Goal: Task Accomplishment & Management: Manage account settings

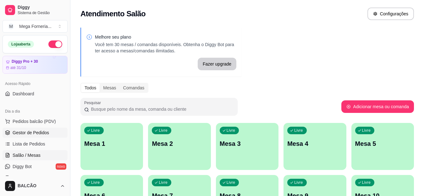
click at [34, 131] on span "Gestor de Pedidos" at bounding box center [31, 133] width 36 height 6
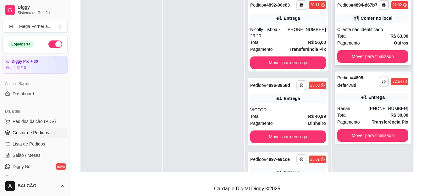
click at [359, 26] on div "**********" at bounding box center [372, 31] width 76 height 68
click at [369, 27] on div "Cliente não identificado" at bounding box center [372, 29] width 71 height 6
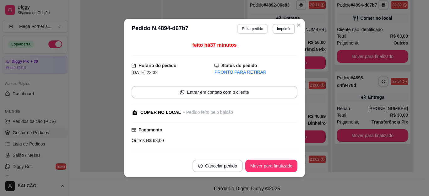
click at [251, 31] on button "Editar pedido" at bounding box center [252, 29] width 30 height 10
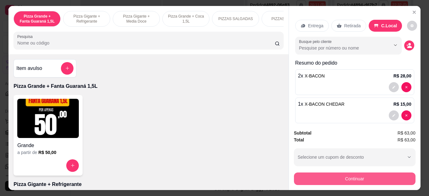
click at [347, 171] on div "Continuar" at bounding box center [354, 178] width 121 height 14
click at [347, 173] on button "Continuar" at bounding box center [354, 179] width 121 height 13
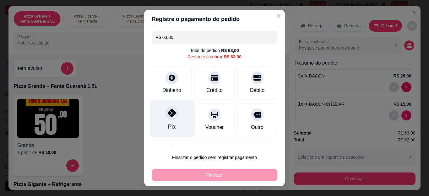
click at [177, 116] on div "Pix" at bounding box center [172, 118] width 44 height 37
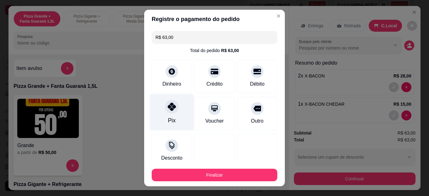
type input "R$ 0,00"
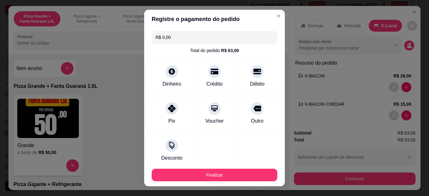
click at [267, 171] on button "Finalizar" at bounding box center [215, 175] width 126 height 13
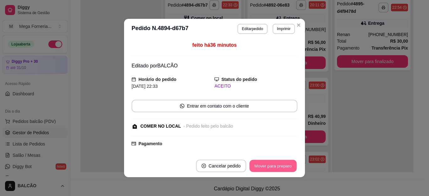
click at [288, 163] on button "Mover para preparo" at bounding box center [272, 166] width 47 height 12
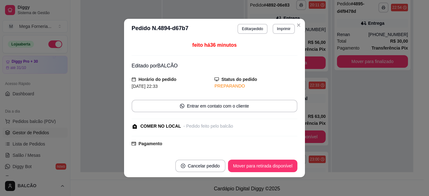
click at [288, 163] on button "Mover para retirada disponível" at bounding box center [262, 166] width 69 height 13
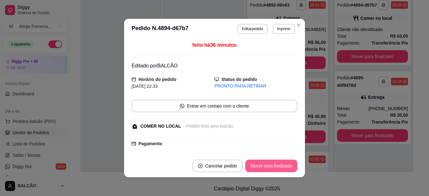
click at [288, 163] on button "Mover para finalizado" at bounding box center [271, 166] width 52 height 13
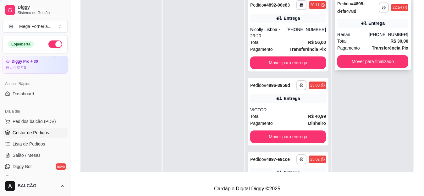
click at [337, 26] on div "Entrega" at bounding box center [372, 23] width 71 height 9
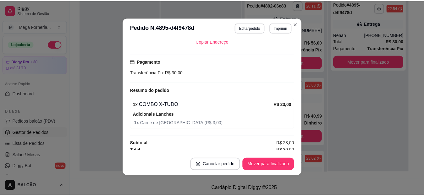
scroll to position [182, 0]
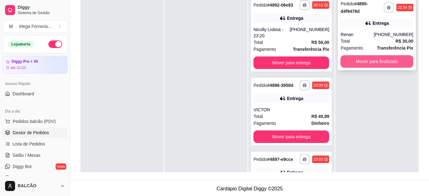
click at [381, 61] on button "Mover para finalizado" at bounding box center [376, 61] width 73 height 13
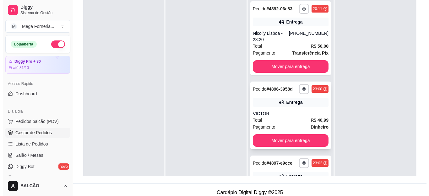
scroll to position [96, 0]
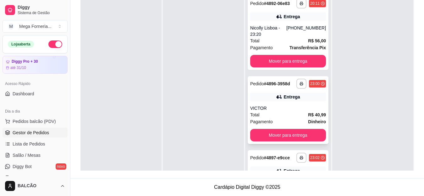
click at [270, 112] on div "**********" at bounding box center [287, 110] width 81 height 68
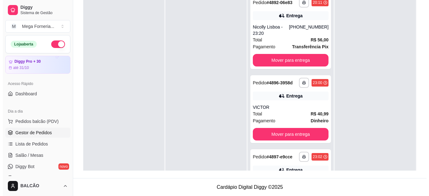
scroll to position [0, 0]
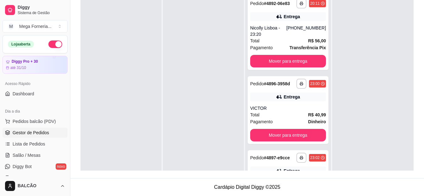
click at [283, 111] on div "VICTOR" at bounding box center [288, 108] width 76 height 6
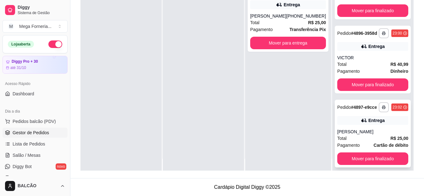
scroll to position [18, 0]
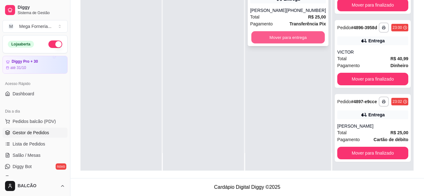
click at [301, 44] on button "Mover para entrega" at bounding box center [287, 37] width 73 height 12
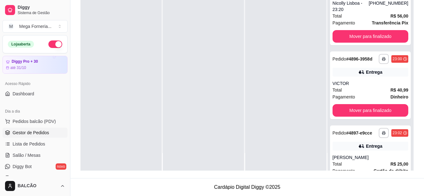
scroll to position [0, 0]
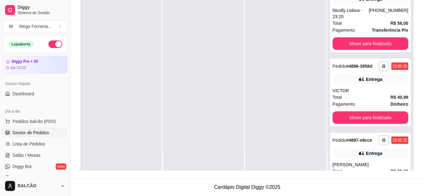
click at [246, 94] on div at bounding box center [285, 73] width 81 height 196
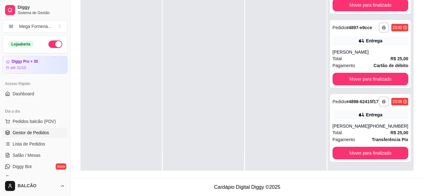
scroll to position [133, 0]
click at [256, 99] on div at bounding box center [285, 73] width 81 height 196
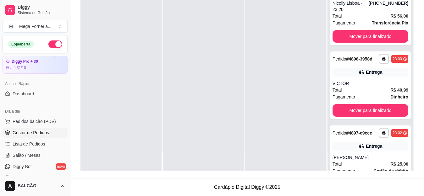
scroll to position [0, 0]
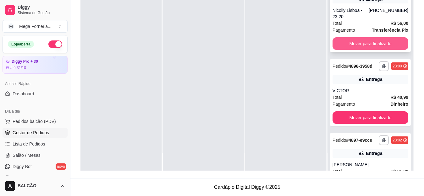
click at [384, 49] on button "Mover para finalizado" at bounding box center [370, 43] width 76 height 13
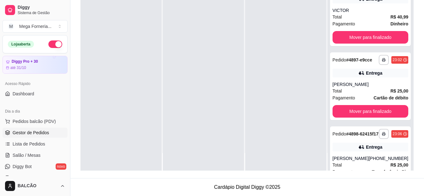
click at [384, 46] on div "**********" at bounding box center [370, 12] width 81 height 68
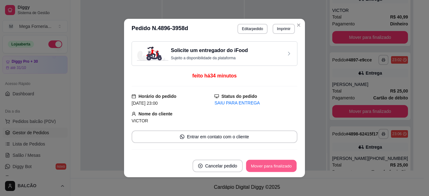
click at [273, 168] on button "Mover para finalizado" at bounding box center [271, 166] width 51 height 12
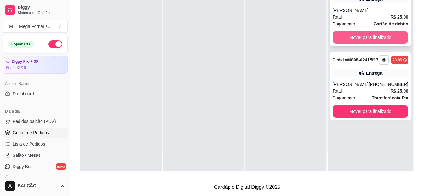
click at [377, 38] on button "Mover para finalizado" at bounding box center [370, 37] width 76 height 13
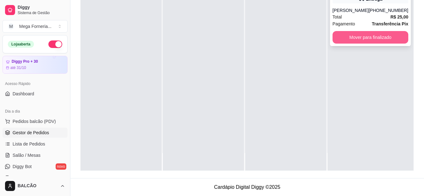
click at [359, 44] on button "Mover para finalizado" at bounding box center [370, 37] width 76 height 13
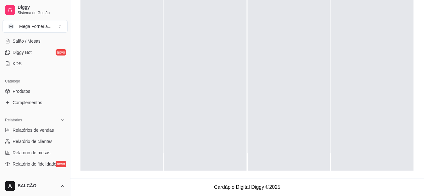
scroll to position [126, 0]
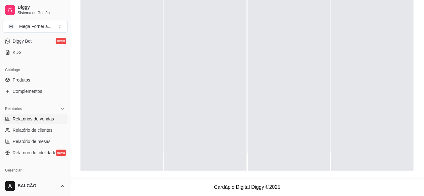
click at [30, 122] on link "Relatórios de vendas" at bounding box center [35, 119] width 65 height 10
select select "ALL"
select select "0"
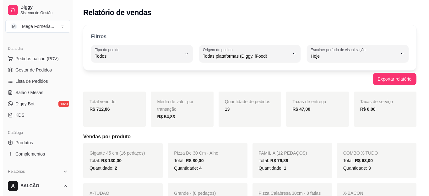
scroll to position [31, 0]
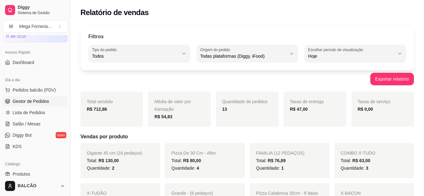
click at [35, 104] on span "Gestor de Pedidos" at bounding box center [31, 101] width 36 height 6
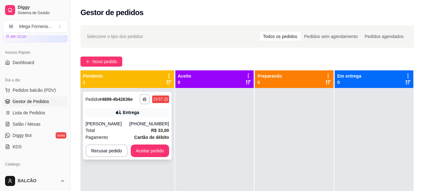
click at [120, 113] on icon at bounding box center [118, 112] width 4 height 3
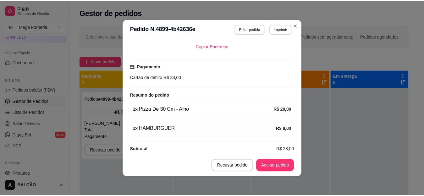
scroll to position [1, 0]
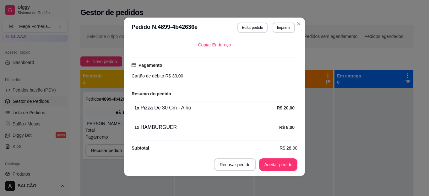
click at [274, 158] on footer "Recusar pedido Aceitar pedido" at bounding box center [214, 165] width 181 height 23
click at [274, 161] on button "Aceitar pedido" at bounding box center [278, 165] width 37 height 12
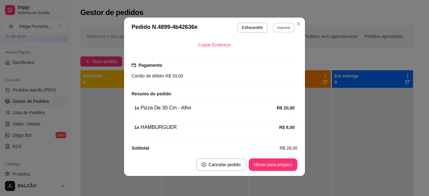
click at [281, 29] on button "Imprimir" at bounding box center [284, 28] width 22 height 10
click at [258, 49] on button "IMPRESSORA" at bounding box center [270, 50] width 46 height 10
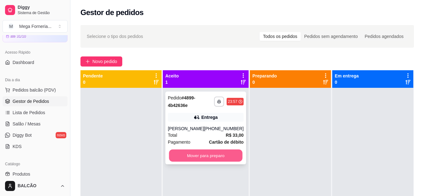
click at [225, 152] on button "Mover para preparo" at bounding box center [205, 156] width 73 height 12
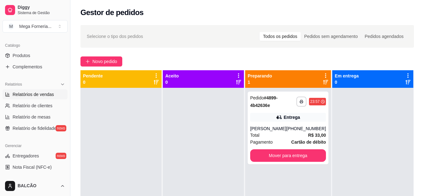
scroll to position [157, 0]
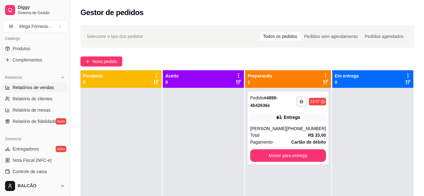
click at [27, 89] on span "Relatórios de vendas" at bounding box center [33, 87] width 41 height 6
select select "ALL"
select select "0"
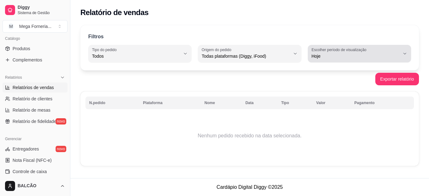
click at [343, 49] on label "Escolher período de visualização" at bounding box center [339, 49] width 57 height 5
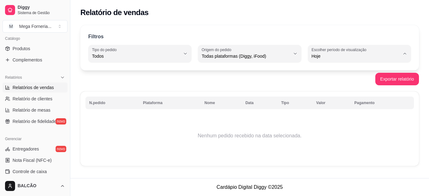
click at [337, 79] on span "Ontem" at bounding box center [357, 81] width 84 height 6
type input "1"
select select "1"
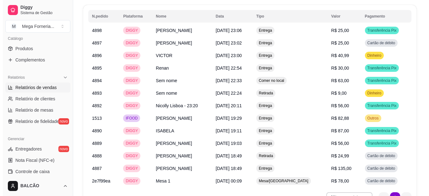
scroll to position [539, 0]
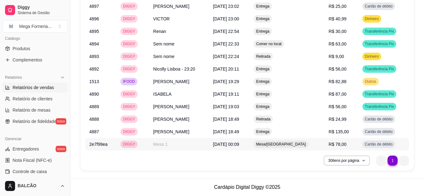
click at [277, 144] on td "Mesa/[GEOGRAPHIC_DATA]" at bounding box center [287, 144] width 75 height 13
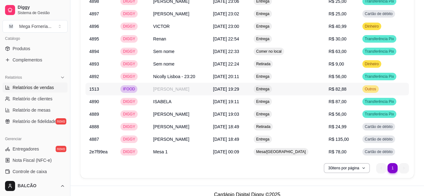
click at [174, 89] on td "[PERSON_NAME]" at bounding box center [179, 89] width 60 height 13
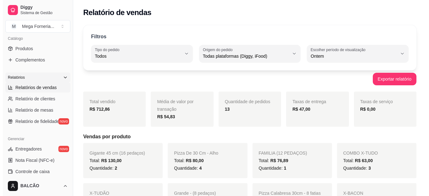
scroll to position [63, 0]
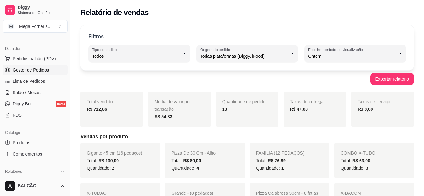
click at [30, 69] on span "Gestor de Pedidos" at bounding box center [31, 70] width 36 height 6
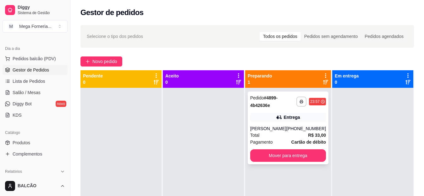
click at [261, 126] on div "[PERSON_NAME]" at bounding box center [268, 129] width 36 height 6
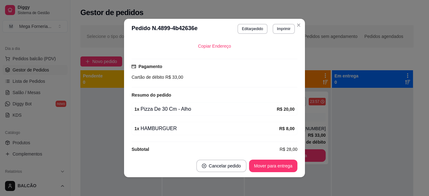
scroll to position [1, 0]
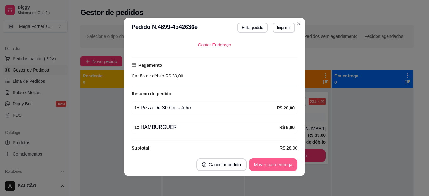
click at [273, 169] on button "Mover para entrega" at bounding box center [273, 165] width 48 height 13
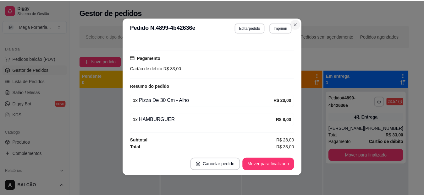
scroll to position [153, 0]
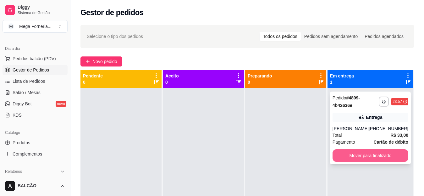
click at [367, 158] on button "Mover para finalizado" at bounding box center [370, 155] width 76 height 13
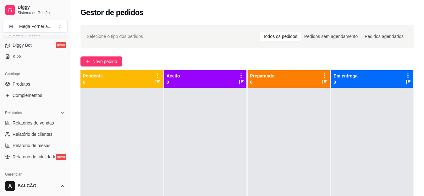
scroll to position [126, 0]
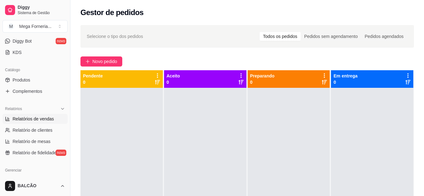
click at [45, 118] on span "Relatórios de vendas" at bounding box center [33, 119] width 41 height 6
select select "ALL"
select select "0"
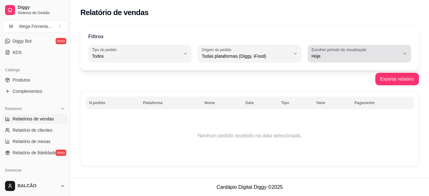
click at [330, 58] on span "Hoje" at bounding box center [355, 56] width 88 height 6
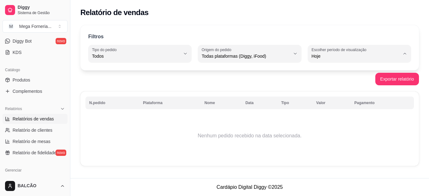
click at [332, 85] on li "Ontem" at bounding box center [359, 82] width 94 height 10
type input "1"
select select "1"
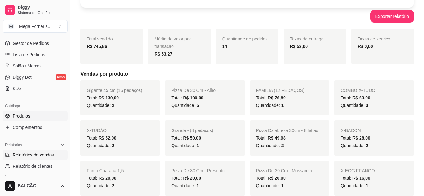
scroll to position [63, 0]
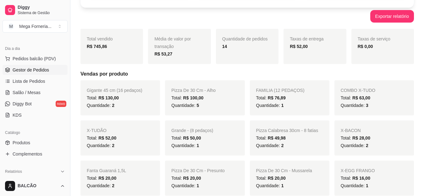
click at [26, 71] on span "Gestor de Pedidos" at bounding box center [31, 70] width 36 height 6
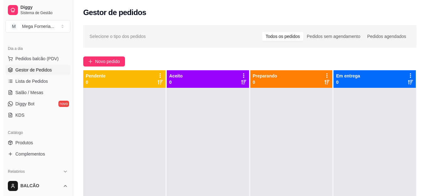
scroll to position [157, 0]
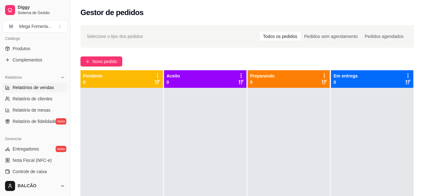
click at [51, 89] on span "Relatórios de vendas" at bounding box center [33, 87] width 41 height 6
select select "ALL"
select select "0"
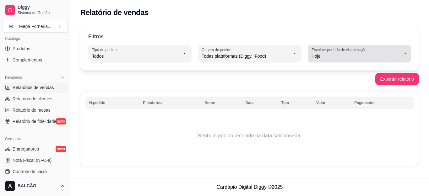
click at [341, 57] on span "Hoje" at bounding box center [355, 56] width 88 height 6
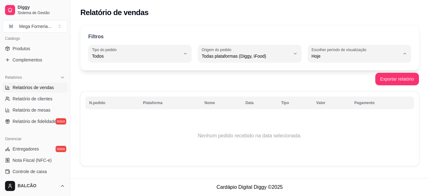
click at [327, 86] on li "Ontem" at bounding box center [359, 82] width 94 height 10
type input "1"
select select "1"
